Goal: Task Accomplishment & Management: Manage account settings

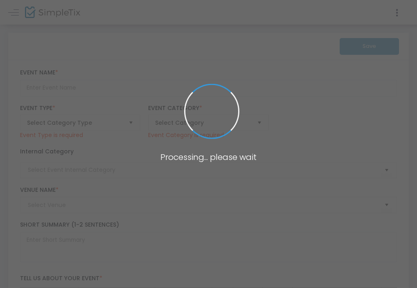
type input "[PERSON_NAME]"
type textarea "Johnny Nicholas Former lead singer, songwriter and multi instrumentalist, with …"
checkbox input "true"
type input "Buy Tickets"
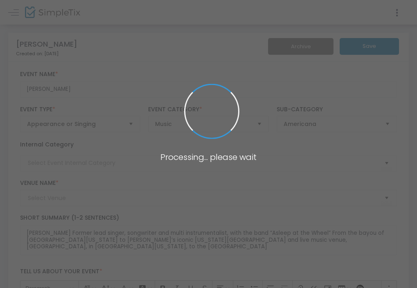
type input "Liberty Theatre: Pagosa Springs"
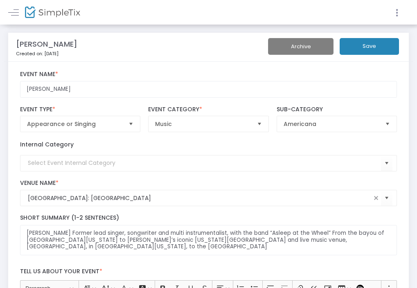
click at [396, 9] on icon at bounding box center [396, 13] width 7 height 10
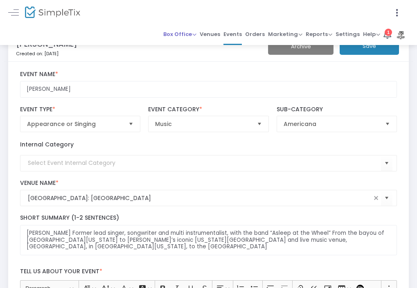
click at [173, 32] on span "Box Office" at bounding box center [179, 34] width 33 height 8
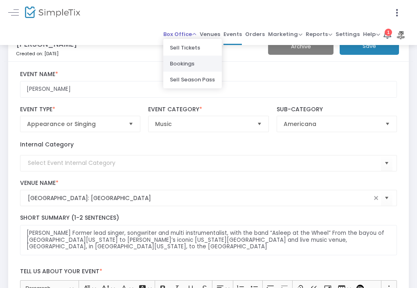
click at [175, 63] on li "Bookings" at bounding box center [192, 64] width 59 height 16
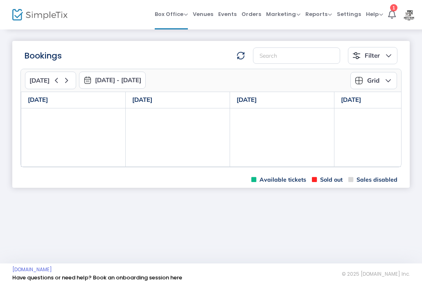
drag, startPoint x: 179, startPoint y: 165, endPoint x: 237, endPoint y: 161, distance: 58.3
click at [237, 161] on tr "JUNKO BEAT 7:00 PM-9:00 PM Sold: 9 Remaining: 123 Johnny Nicholas 7:00 PM-9:00 …" at bounding box center [386, 137] width 731 height 59
click at [158, 187] on div "Bookings Filter Minimum available capacity Events JUNKO BEAT Johnny Nicholas Ev…" at bounding box center [211, 115] width 422 height 172
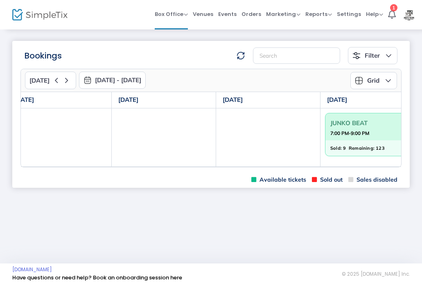
scroll to position [0, 253]
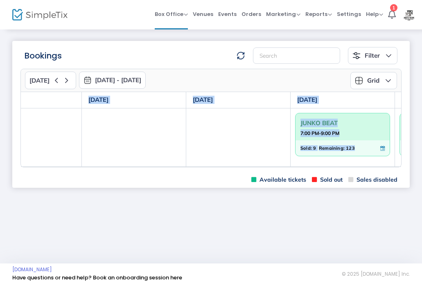
drag, startPoint x: 301, startPoint y: 168, endPoint x: 387, endPoint y: 164, distance: 86.9
click at [387, 164] on m-panel-content "Today 8/17/2025 - 8/23/2025 August 2025 Today Su Mo Tu We Th Fr Sa 27 28 29 30 …" at bounding box center [211, 118] width 398 height 108
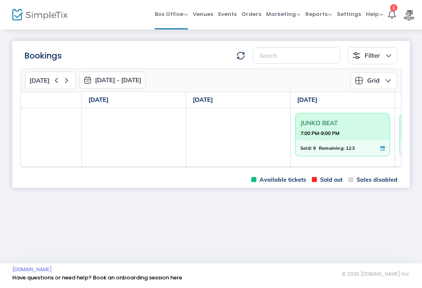
click at [213, 175] on div "Available tickets Sold out Sales disabled" at bounding box center [211, 180] width 398 height 16
drag, startPoint x: 211, startPoint y: 166, endPoint x: 326, endPoint y: 167, distance: 115.1
click at [326, 167] on div "Sun, 8/17 Mon, 8/18 Tue, 8/19 Wed, 8/20 Thu, 8/21 Fri, 8/22 Sat, 8/23 JUNKO BEA…" at bounding box center [211, 129] width 380 height 75
click at [226, 179] on div "Available tickets Sold out Sales disabled" at bounding box center [211, 180] width 398 height 16
drag, startPoint x: 228, startPoint y: 166, endPoint x: 314, endPoint y: 156, distance: 86.2
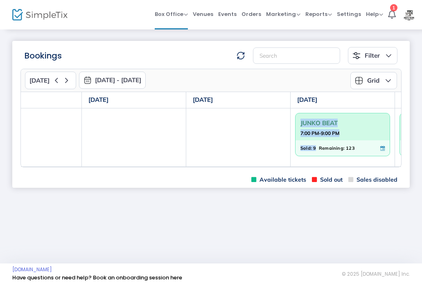
click at [314, 156] on tr "JUNKO BEAT 7:00 PM-9:00 PM Sold: 9 Remaining: 123 Johnny Nicholas 7:00 PM-9:00 …" at bounding box center [134, 137] width 731 height 59
click at [167, 176] on div "Available tickets Sold out Sales disabled" at bounding box center [211, 180] width 398 height 16
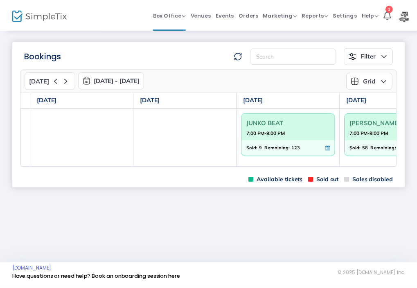
scroll to position [0, 351]
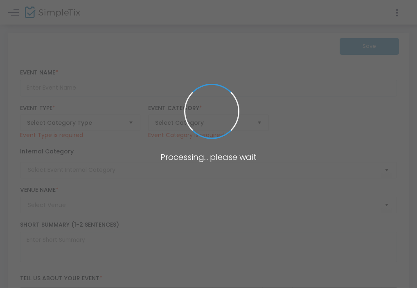
type input "[PERSON_NAME]"
type textarea "Johnny Nicholas Former lead singer, songwriter and multi instrumentalist, with …"
checkbox input "true"
type input "Buy Tickets"
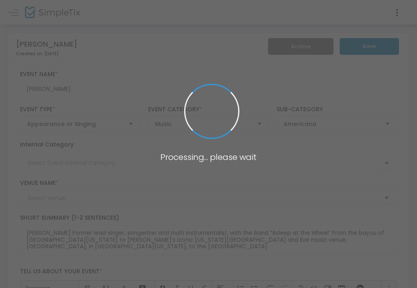
type input "Liberty Theatre: Pagosa Springs"
